Goal: Find specific page/section: Find specific page/section

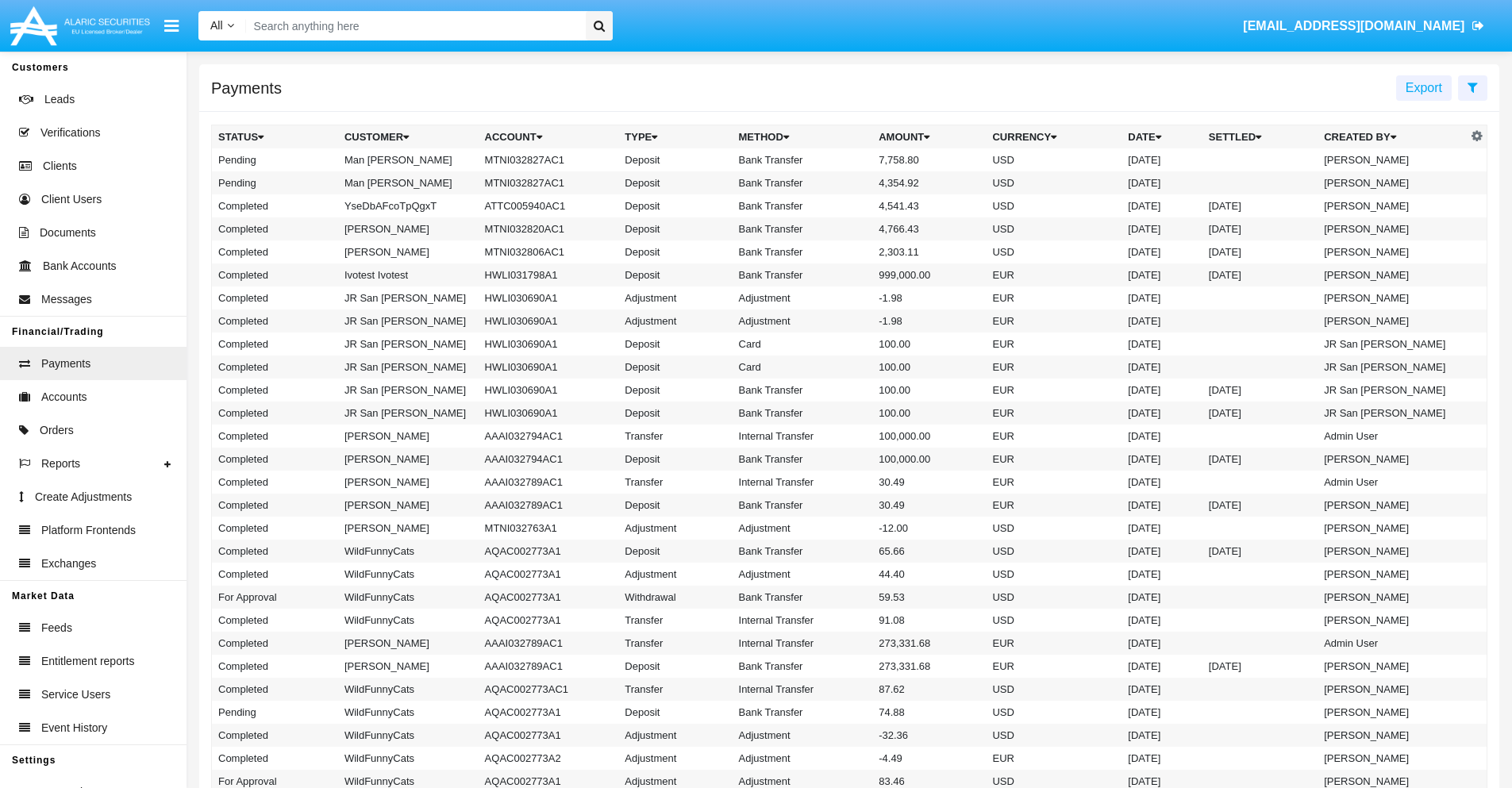
click at [1472, 86] on icon at bounding box center [1472, 87] width 10 height 13
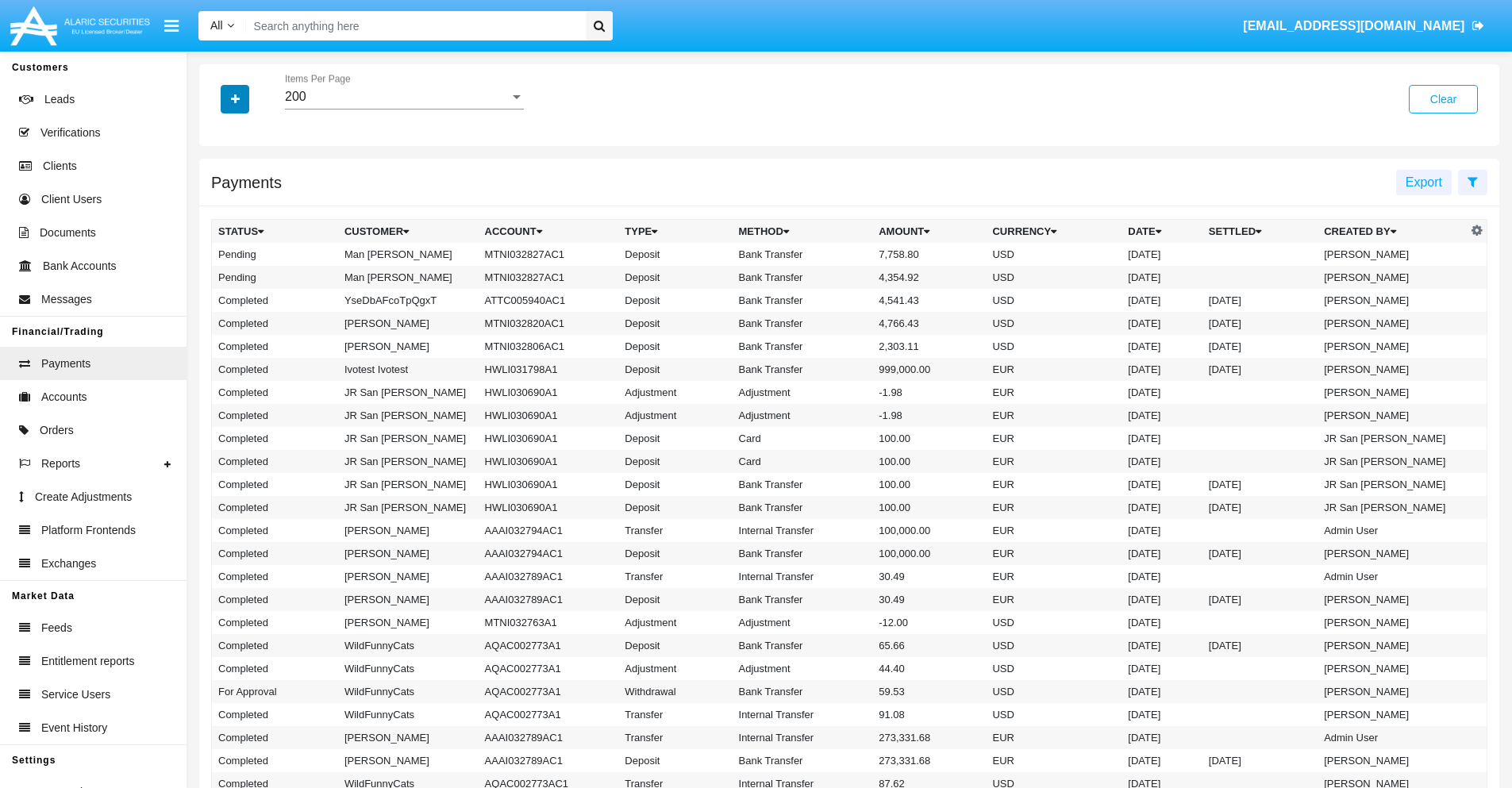
click at [235, 98] on icon "button" at bounding box center [236, 99] width 9 height 11
click at [248, 131] on span "Status" at bounding box center [249, 131] width 36 height 19
click at [219, 139] on input "Status" at bounding box center [218, 139] width 1 height 1
checkbox input "true"
click at [235, 98] on icon "button" at bounding box center [236, 99] width 9 height 11
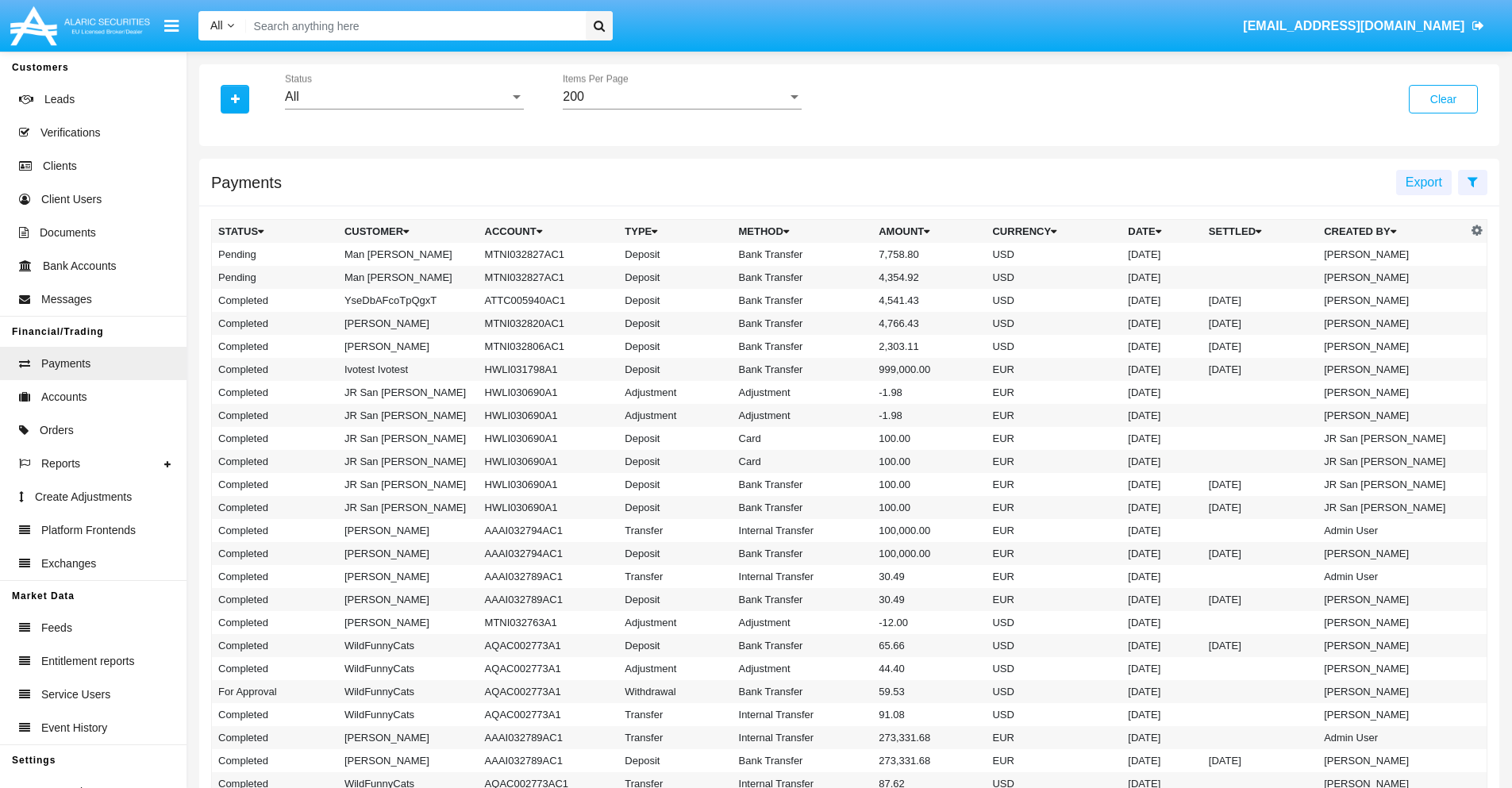
click at [404, 97] on div "All" at bounding box center [398, 97] width 225 height 14
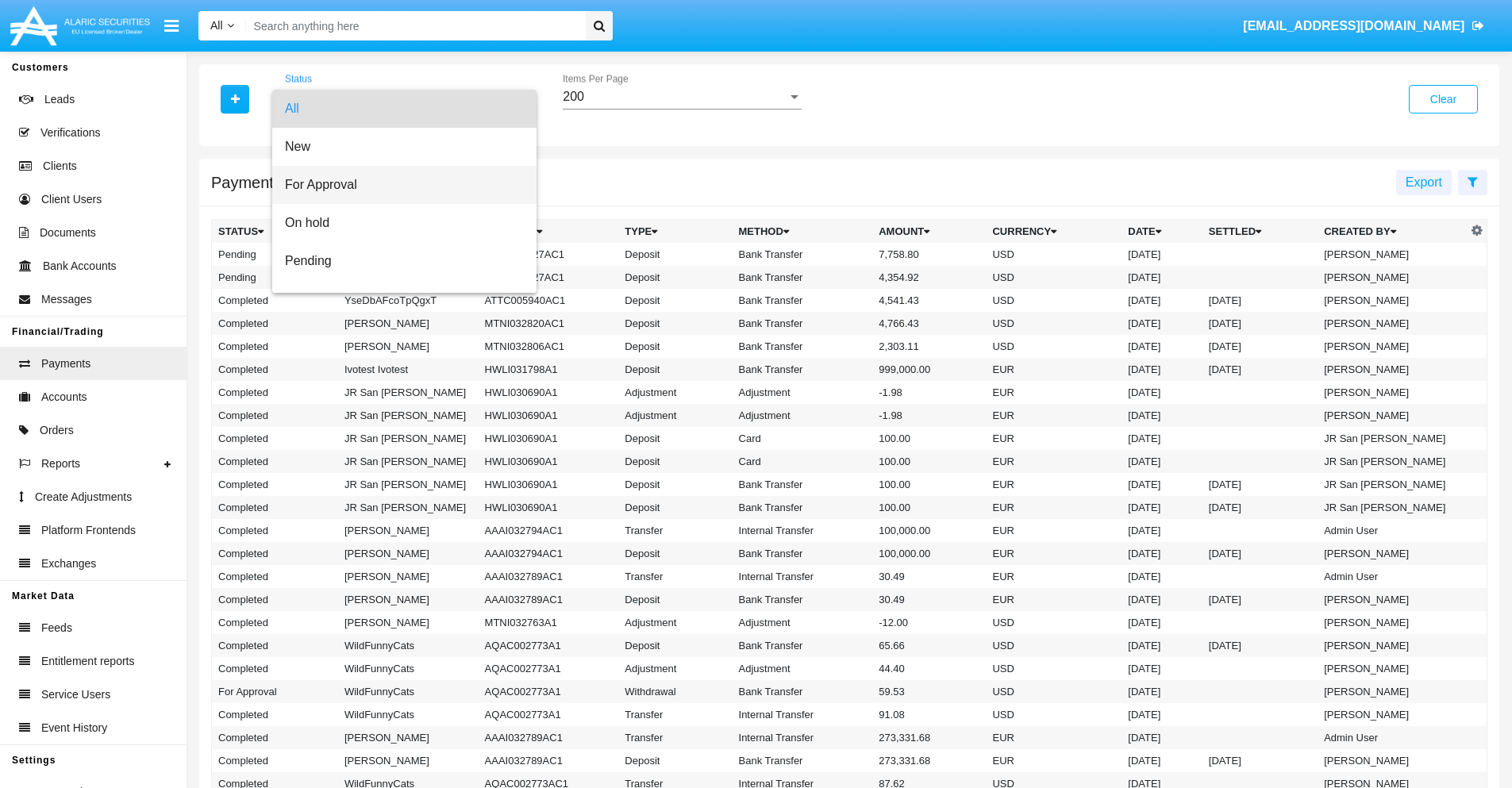
click at [398, 185] on span "For Approval" at bounding box center [405, 184] width 239 height 38
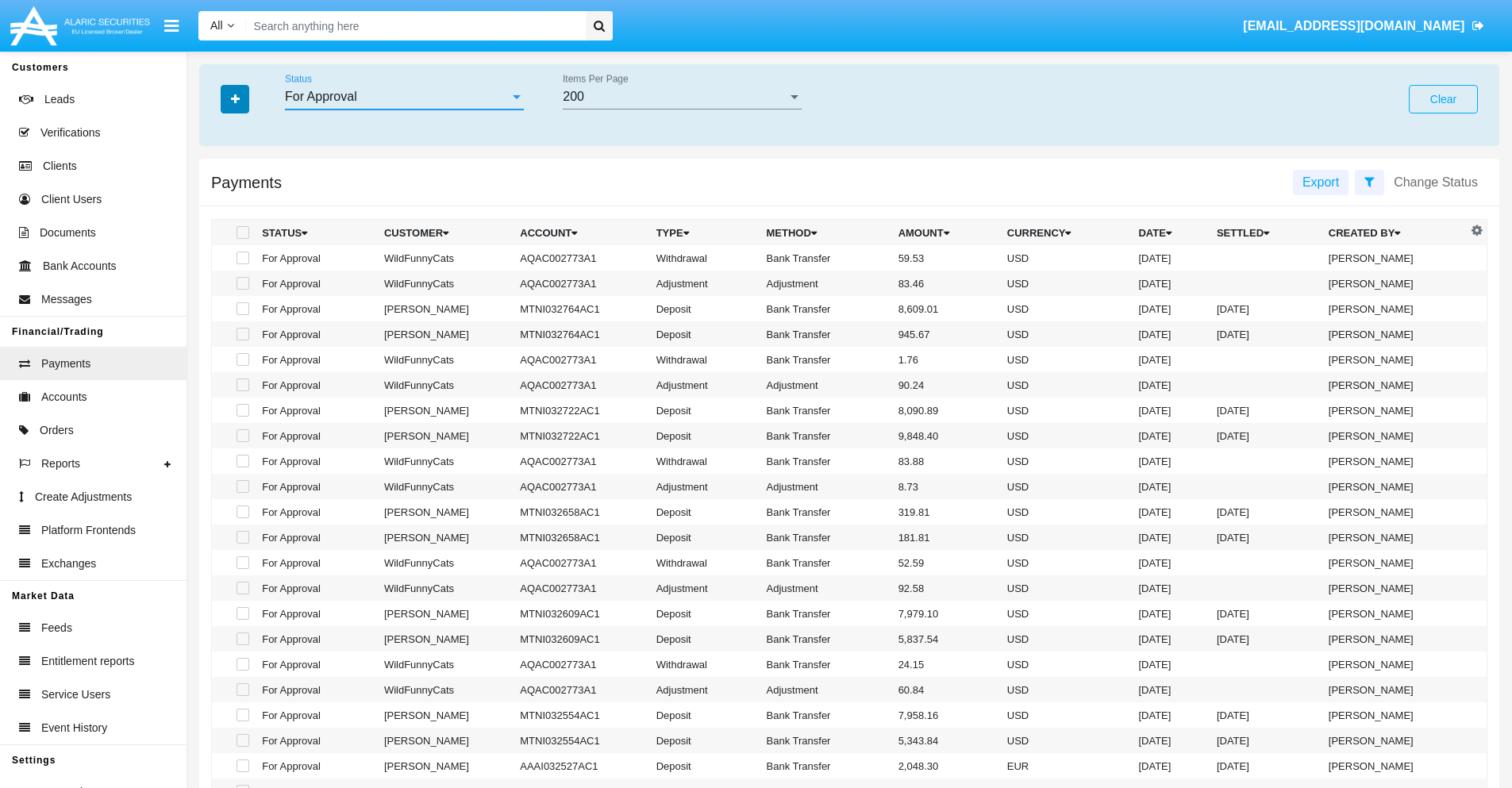
click at [235, 98] on icon "button" at bounding box center [236, 99] width 9 height 11
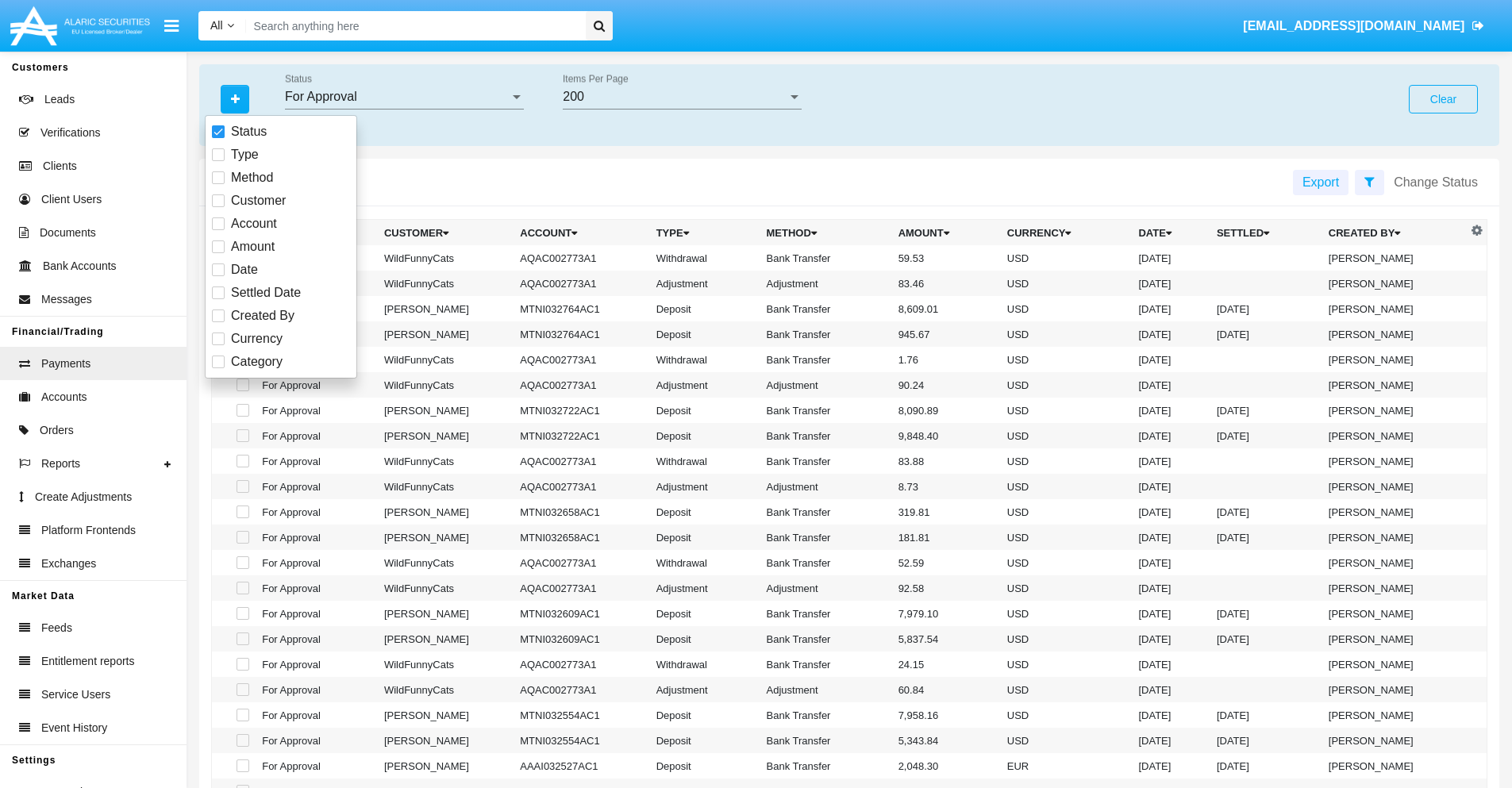
click at [256, 339] on span "Currency" at bounding box center [256, 338] width 51 height 19
click at [219, 345] on input "Currency" at bounding box center [218, 345] width 1 height 1
checkbox input "true"
click at [235, 98] on icon "button" at bounding box center [236, 99] width 9 height 11
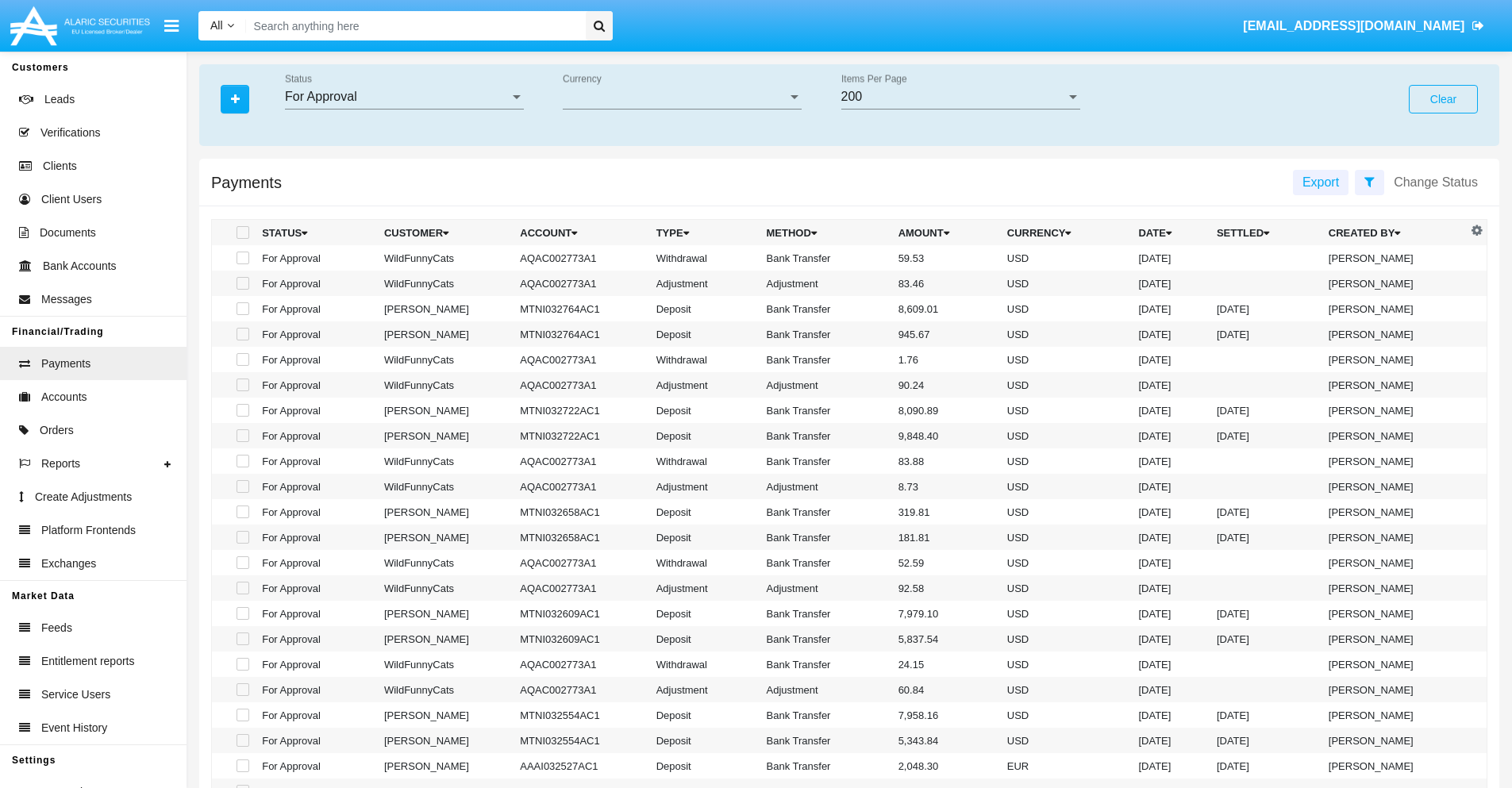
click at [682, 97] on span "Currency" at bounding box center [675, 97] width 225 height 14
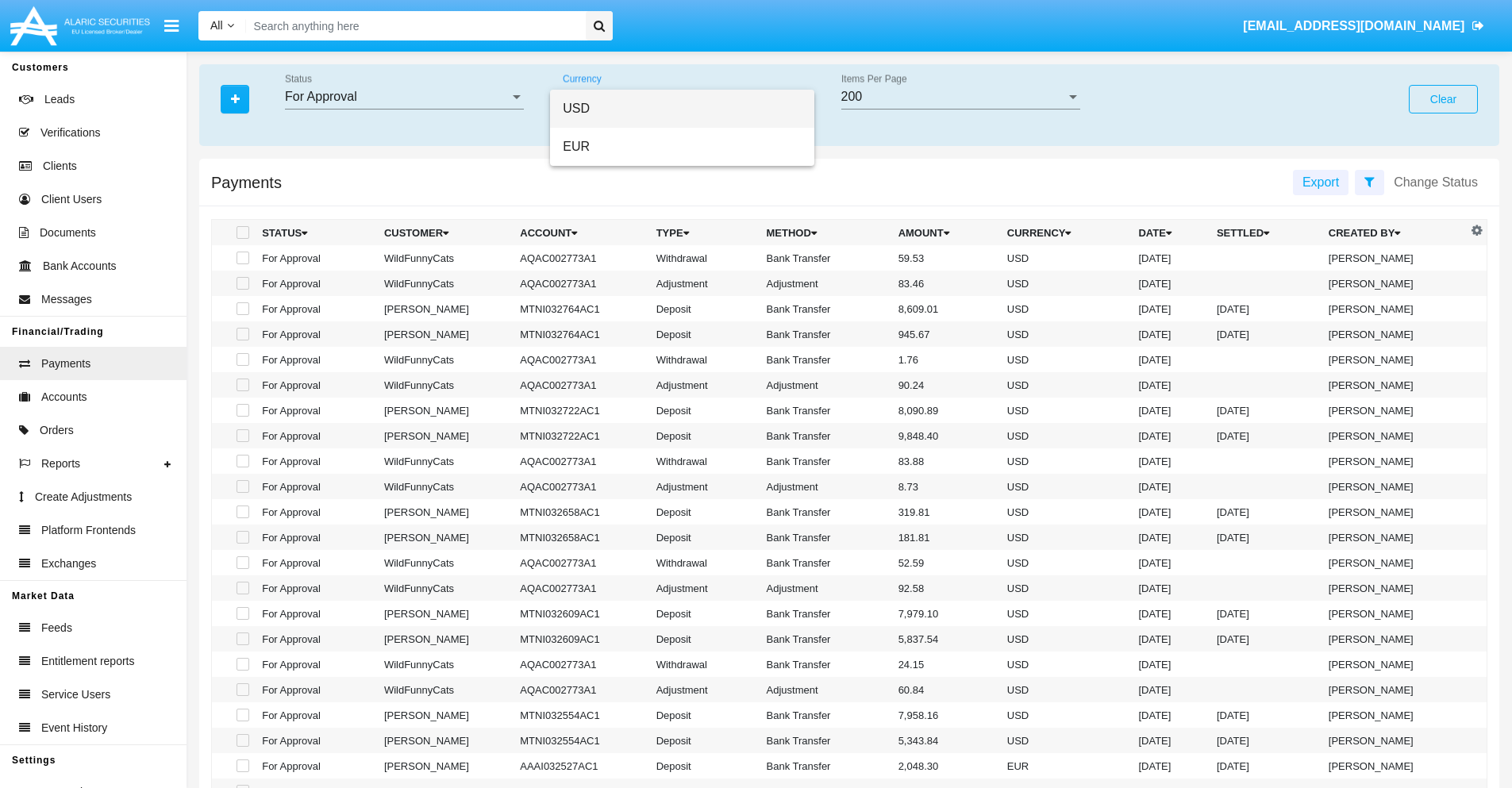
click at [682, 109] on span "USD" at bounding box center [683, 109] width 239 height 38
